Goal: Task Accomplishment & Management: Use online tool/utility

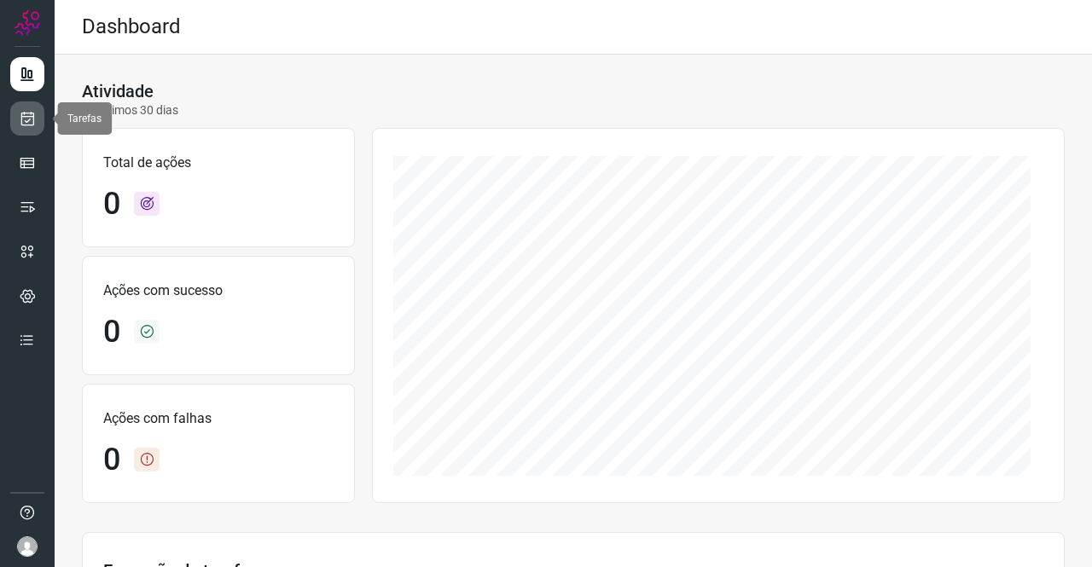
click at [18, 115] on link at bounding box center [27, 119] width 34 height 34
click at [26, 121] on icon at bounding box center [28, 118] width 18 height 17
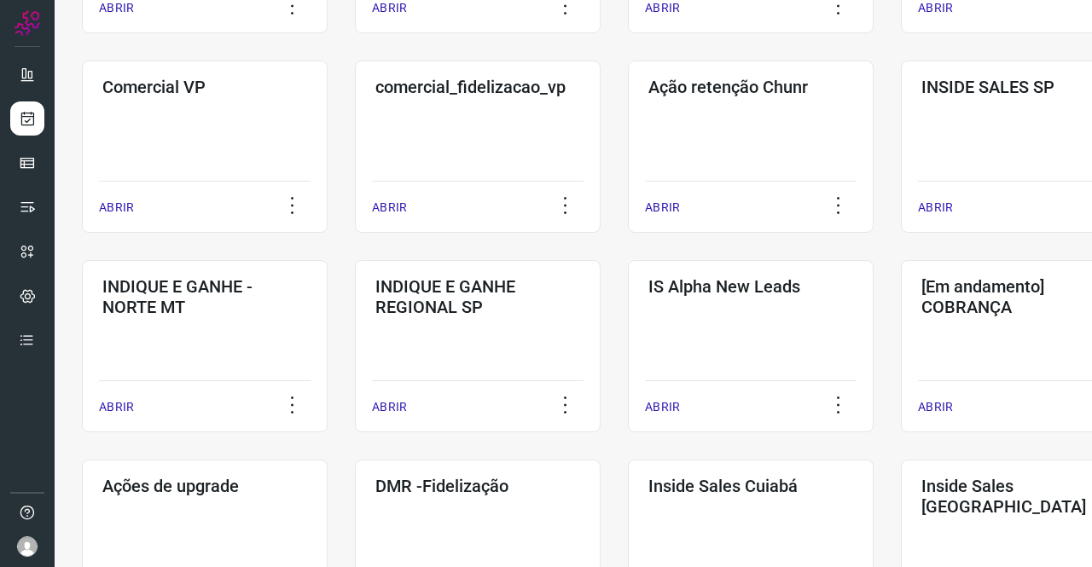
scroll to position [682, 0]
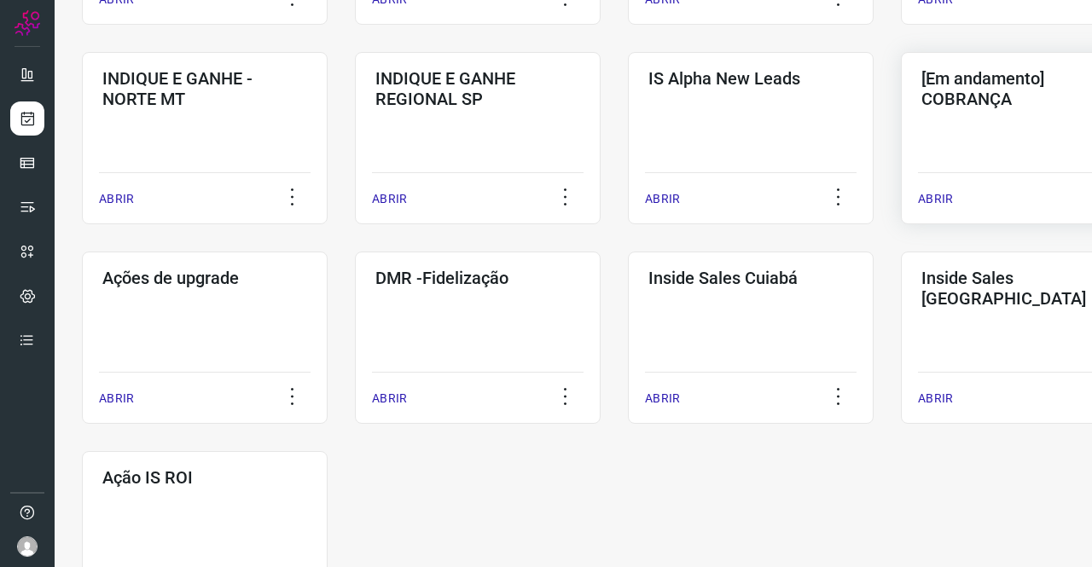
click at [974, 90] on h3 "[Em andamento] COBRANÇA" at bounding box center [1023, 88] width 205 height 41
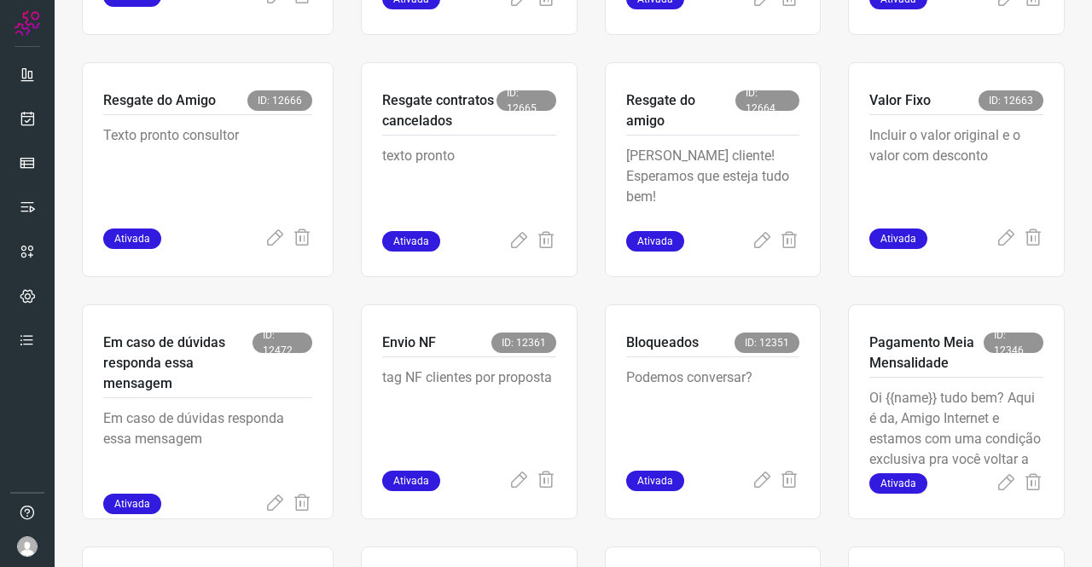
scroll to position [580, 0]
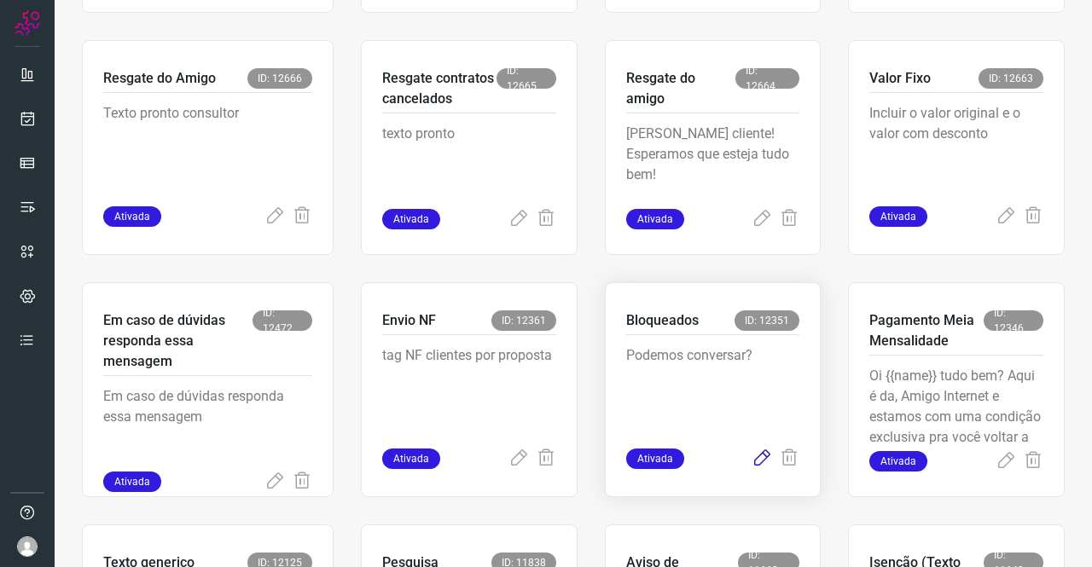
click at [752, 458] on icon at bounding box center [762, 459] width 20 height 20
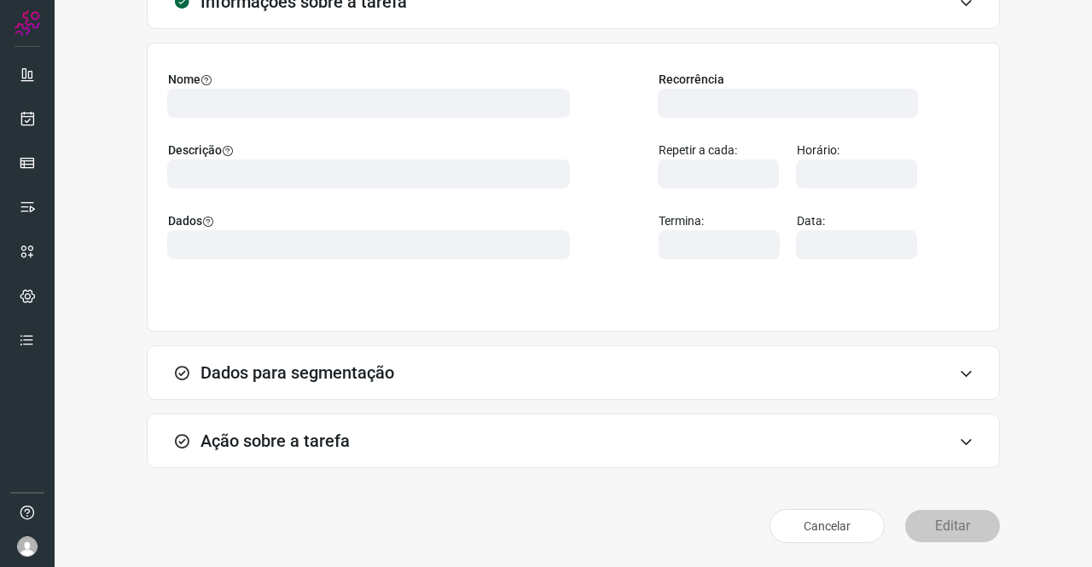
scroll to position [98, 0]
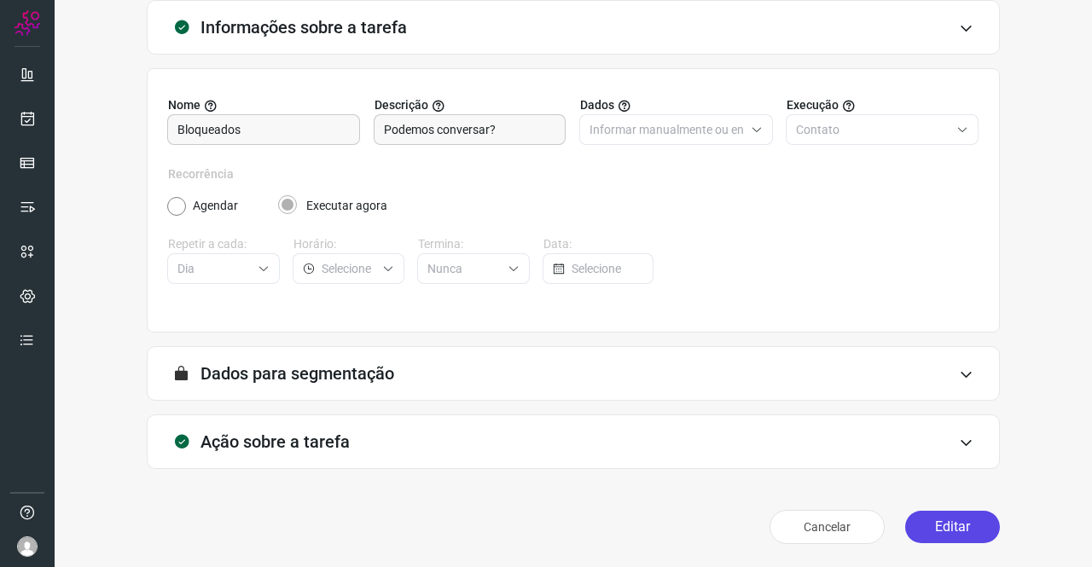
click at [936, 518] on button "Editar" at bounding box center [952, 527] width 95 height 32
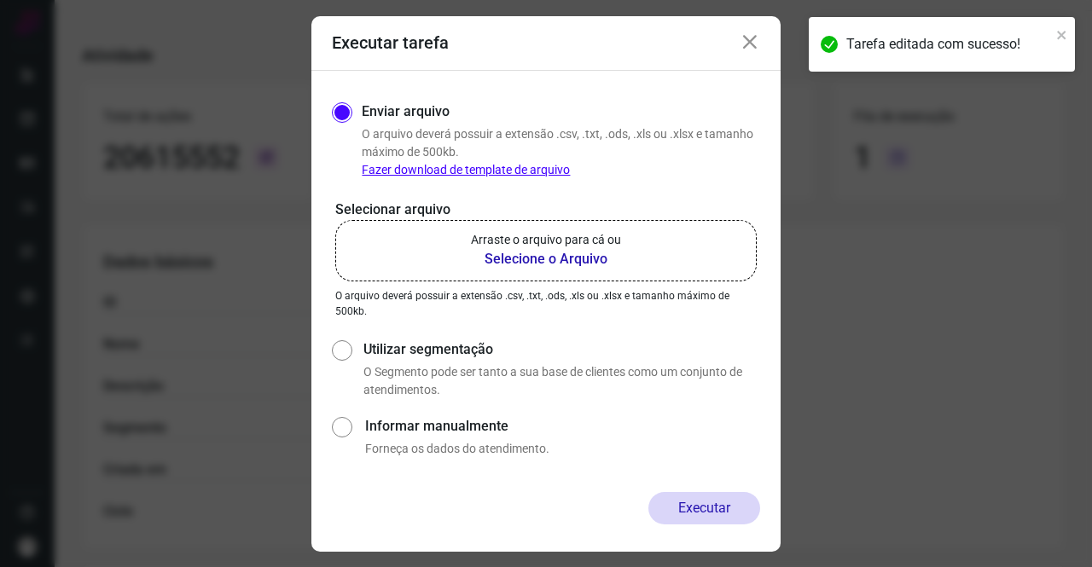
click at [531, 247] on p "Arraste o arquivo para cá ou" at bounding box center [546, 240] width 150 height 18
click at [0, 0] on input "Arraste o arquivo para cá ou Selecione o Arquivo" at bounding box center [0, 0] width 0 height 0
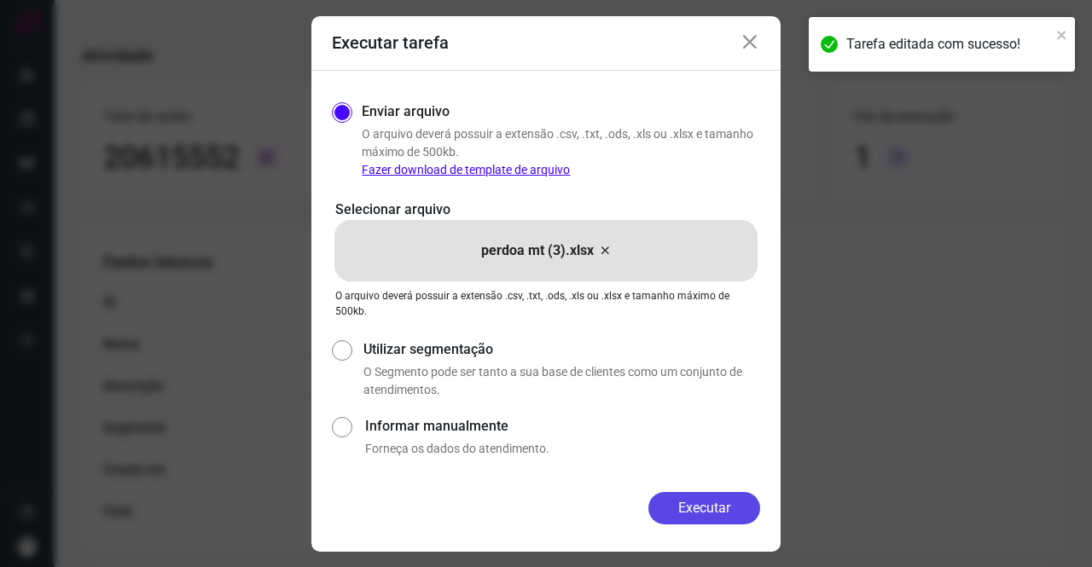
click at [705, 501] on button "Executar" at bounding box center [704, 508] width 112 height 32
